Goal: Download file/media

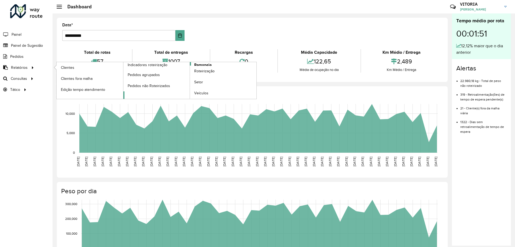
click at [200, 64] on span "Romaneio" at bounding box center [202, 65] width 17 height 6
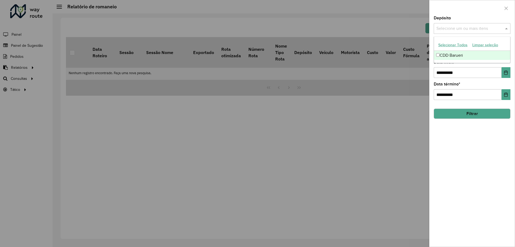
click at [450, 28] on input "text" at bounding box center [469, 28] width 69 height 6
click at [446, 56] on div "CDD Barueri" at bounding box center [472, 55] width 76 height 9
click at [507, 74] on icon "Choose Date" at bounding box center [506, 72] width 4 height 4
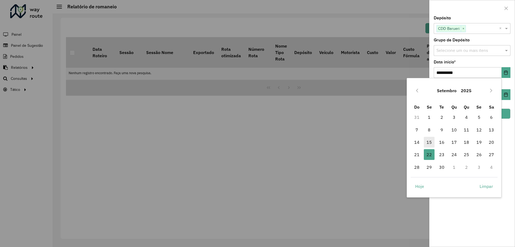
click at [429, 141] on span "15" at bounding box center [429, 142] width 11 height 11
type input "**********"
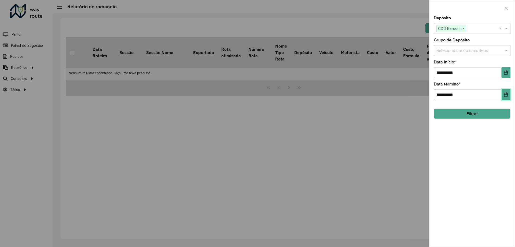
click at [508, 94] on icon "Choose Date" at bounding box center [506, 94] width 4 height 4
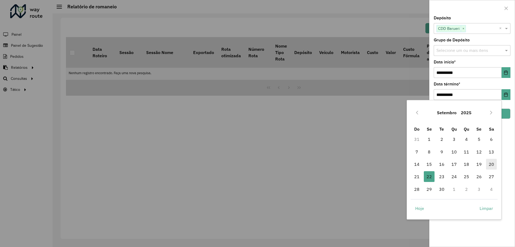
click at [493, 167] on span "20" at bounding box center [491, 164] width 11 height 11
type input "**********"
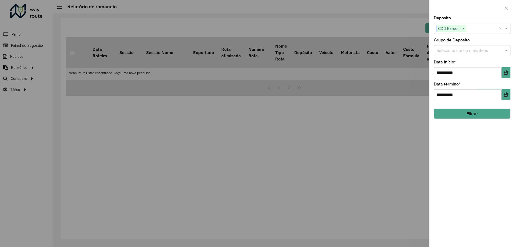
click at [481, 115] on button "Filtrar" at bounding box center [472, 113] width 77 height 10
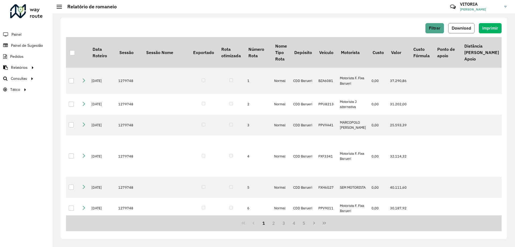
click at [458, 29] on span "Download" at bounding box center [461, 28] width 19 height 5
